Goal: Navigation & Orientation: Understand site structure

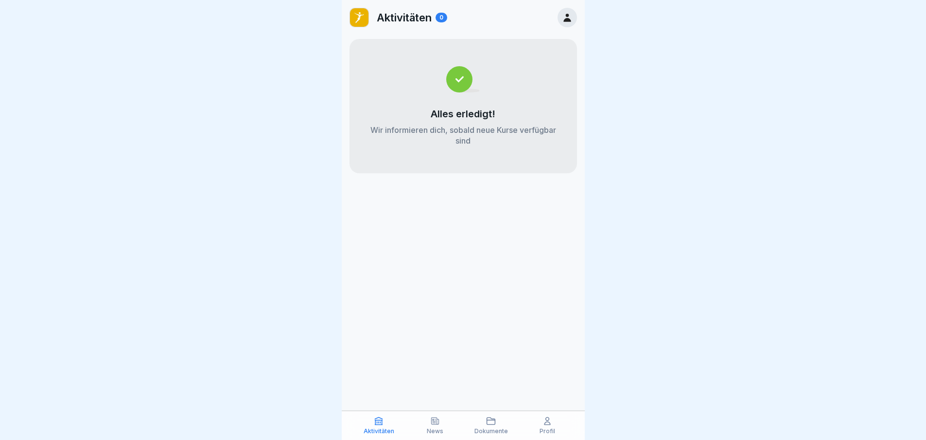
click at [569, 14] on icon at bounding box center [567, 17] width 11 height 11
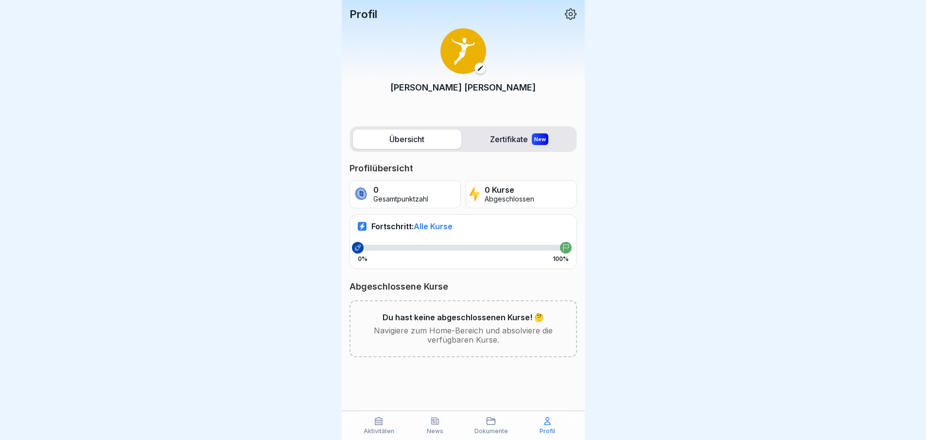
click at [427, 227] on span "Alle Kurse" at bounding box center [433, 226] width 39 height 10
click at [391, 141] on label "Übersicht" at bounding box center [407, 138] width 108 height 19
click at [518, 142] on label "Zertifikate New" at bounding box center [519, 138] width 108 height 19
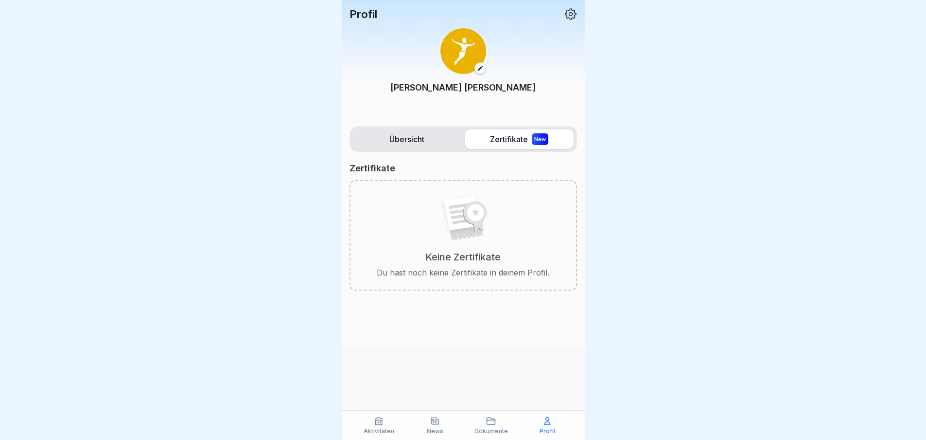
click at [361, 14] on p "Profil" at bounding box center [364, 14] width 28 height 13
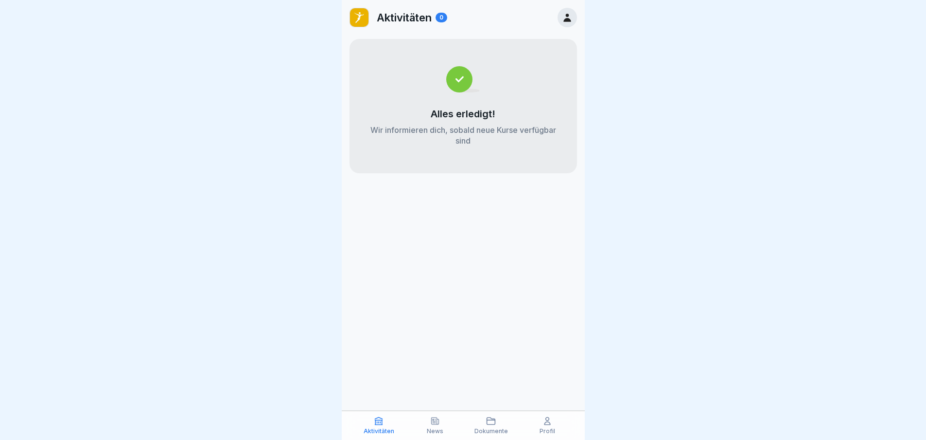
click at [439, 428] on p "News" at bounding box center [435, 430] width 17 height 7
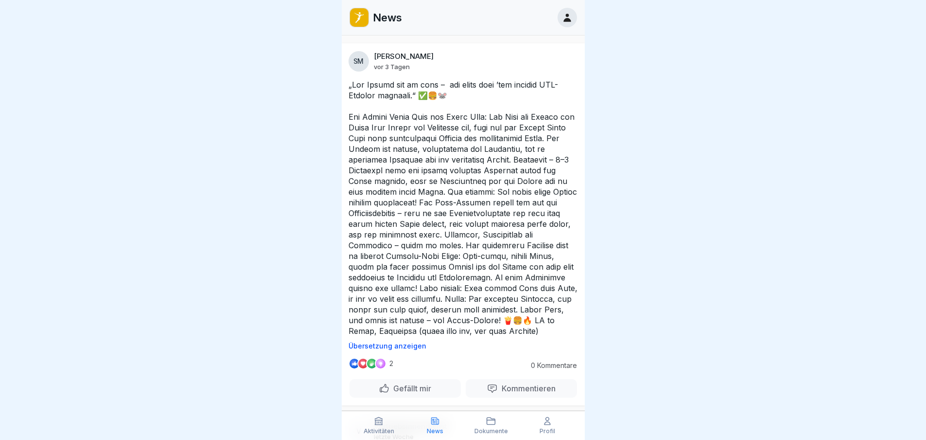
click at [490, 427] on p "Dokumente" at bounding box center [492, 430] width 34 height 7
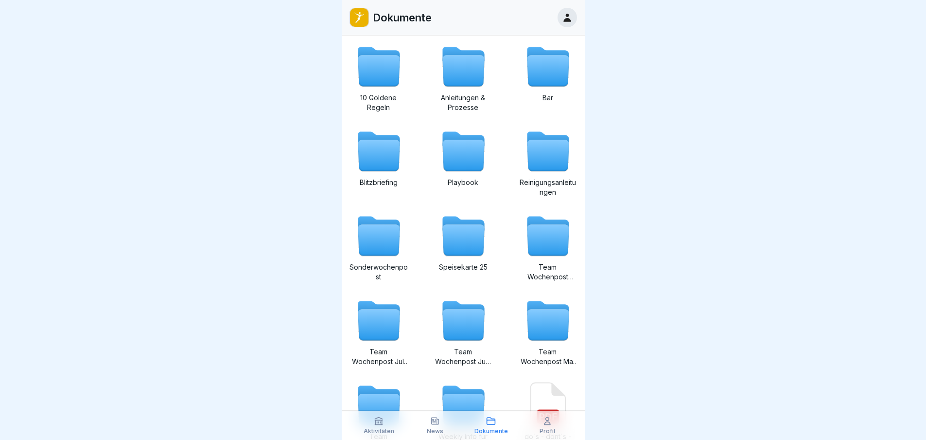
click at [546, 430] on p "Profil" at bounding box center [548, 430] width 16 height 7
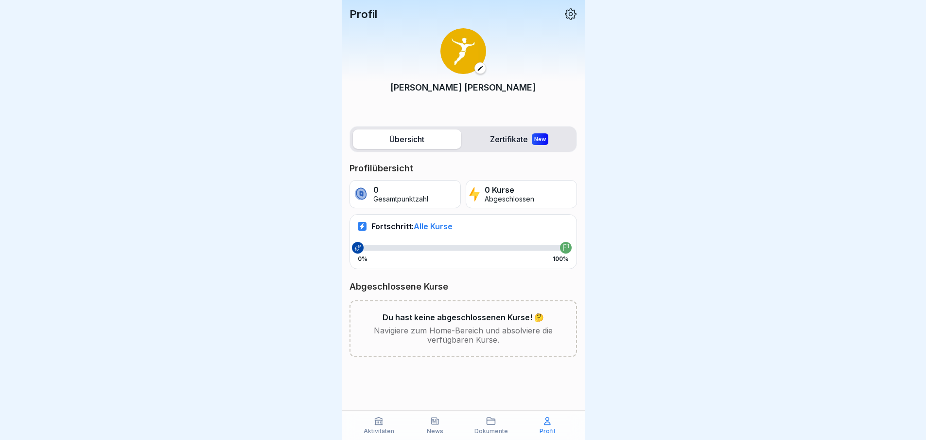
click at [569, 12] on icon at bounding box center [571, 14] width 13 height 13
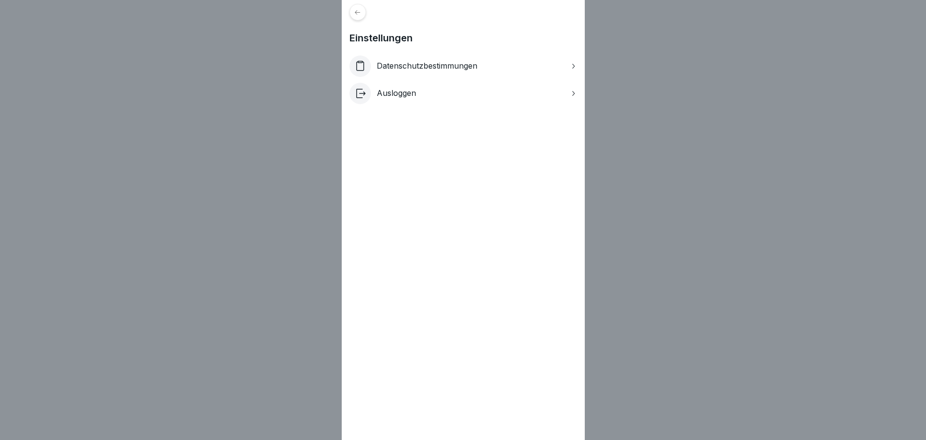
click at [366, 11] on div at bounding box center [358, 12] width 17 height 17
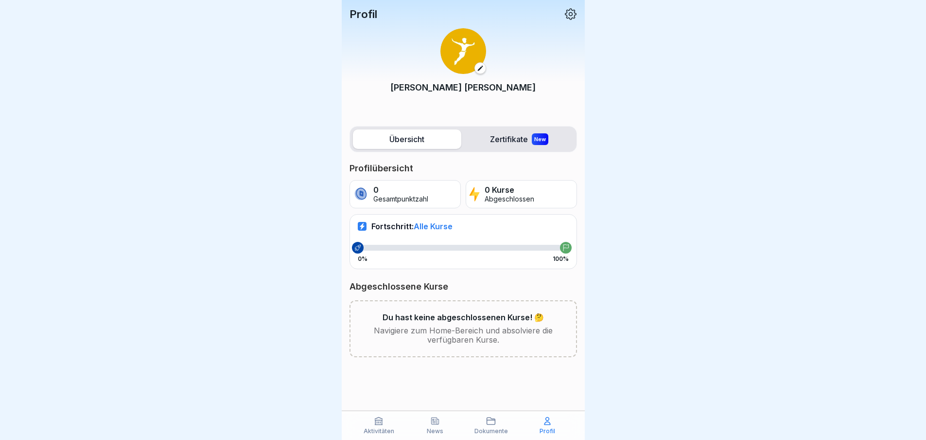
click at [497, 430] on p "Dokumente" at bounding box center [492, 430] width 34 height 7
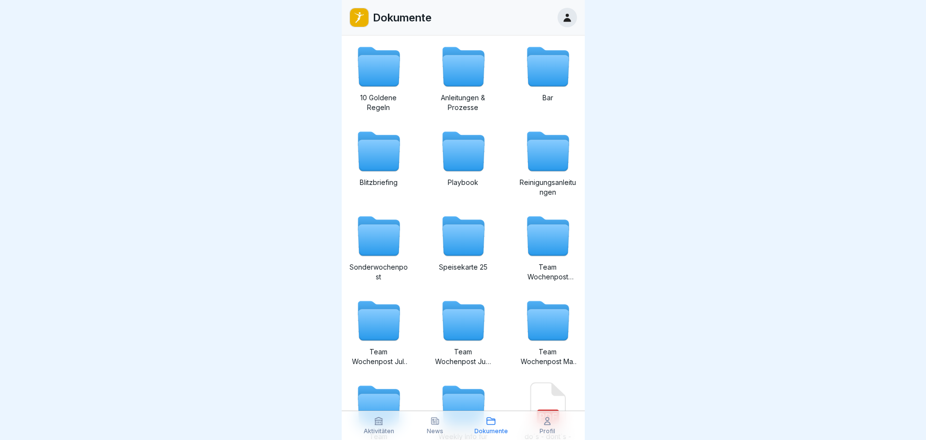
click at [440, 430] on p "News" at bounding box center [435, 430] width 17 height 7
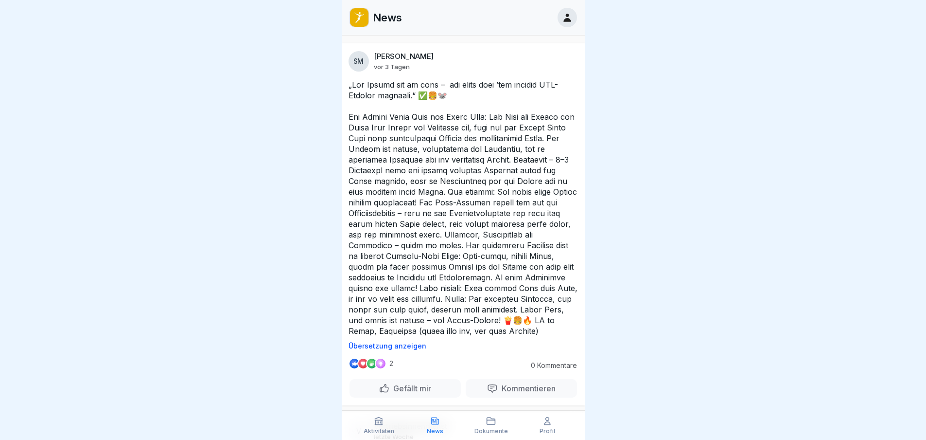
click at [379, 426] on div "Aktivitäten" at bounding box center [380, 425] width 52 height 18
